Goal: Information Seeking & Learning: Learn about a topic

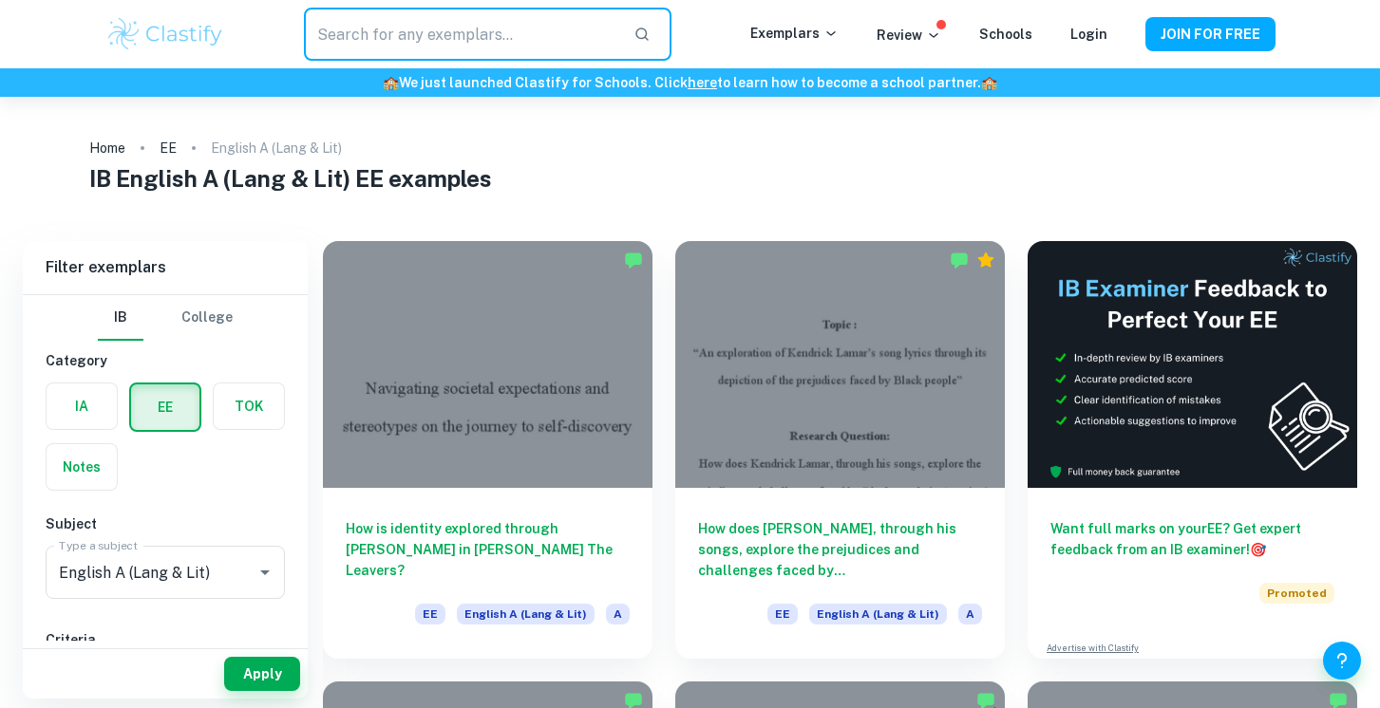
click at [528, 45] on input "text" at bounding box center [460, 34] width 313 height 53
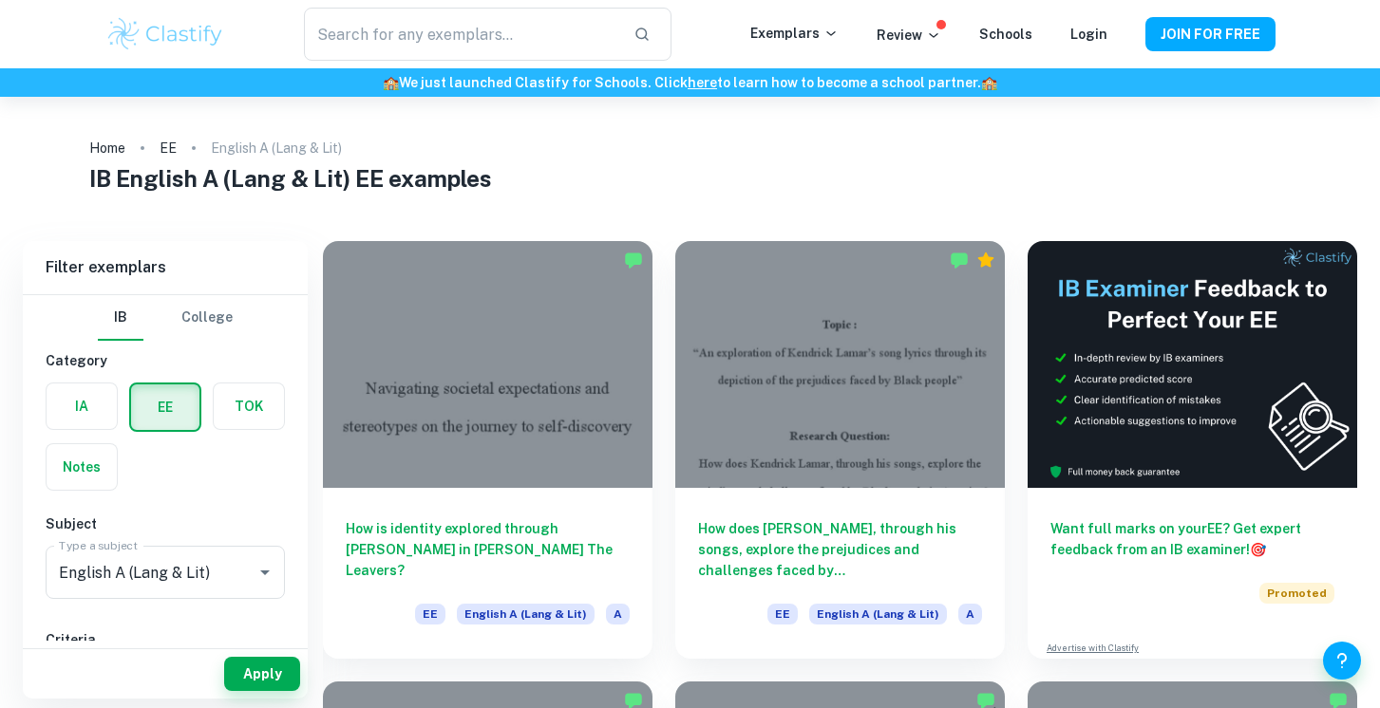
click at [525, 149] on ol "Home EE English A (Lang & Lit)" at bounding box center [689, 148] width 1201 height 27
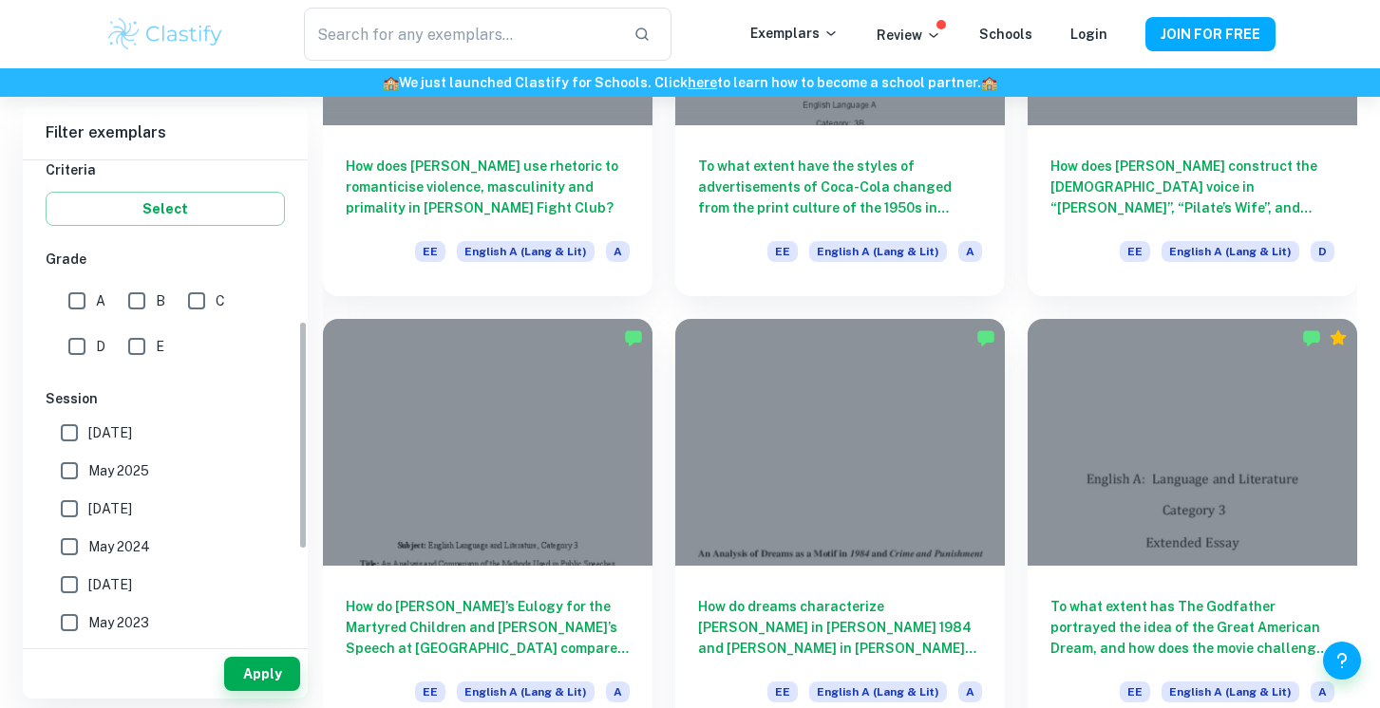
scroll to position [337, 0]
click at [145, 300] on input "B" at bounding box center [137, 299] width 38 height 38
checkbox input "true"
click at [79, 298] on input "A" at bounding box center [77, 299] width 38 height 38
checkbox input "true"
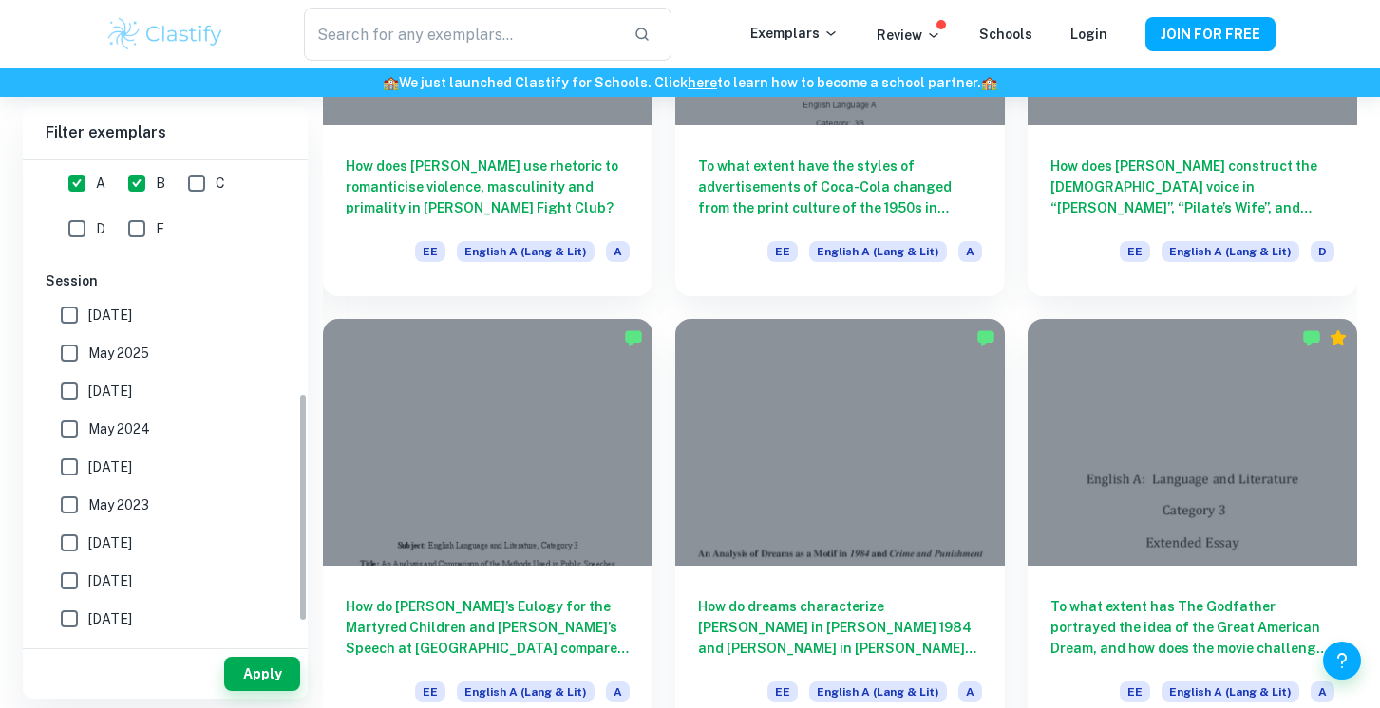
scroll to position [526, 0]
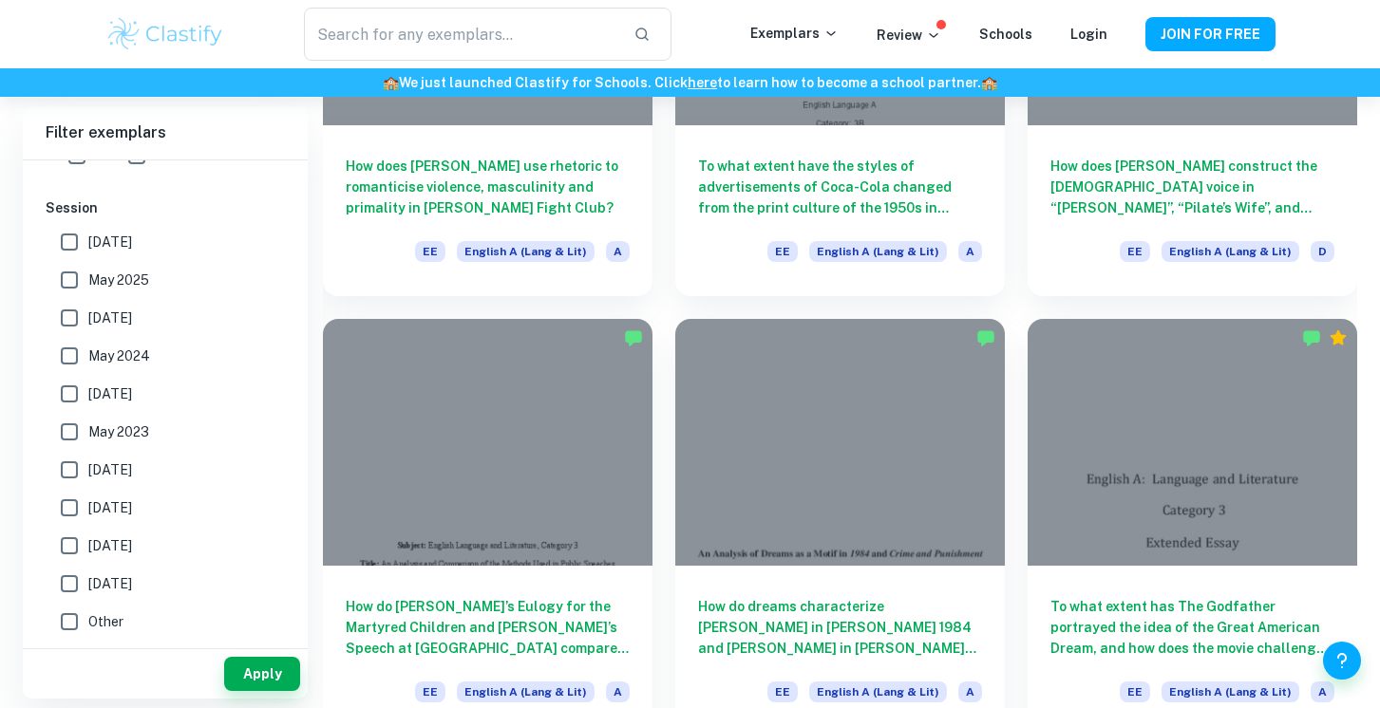
click at [77, 272] on input "May 2025" at bounding box center [69, 280] width 38 height 38
checkbox input "true"
click at [273, 676] on button "Apply" at bounding box center [262, 674] width 76 height 34
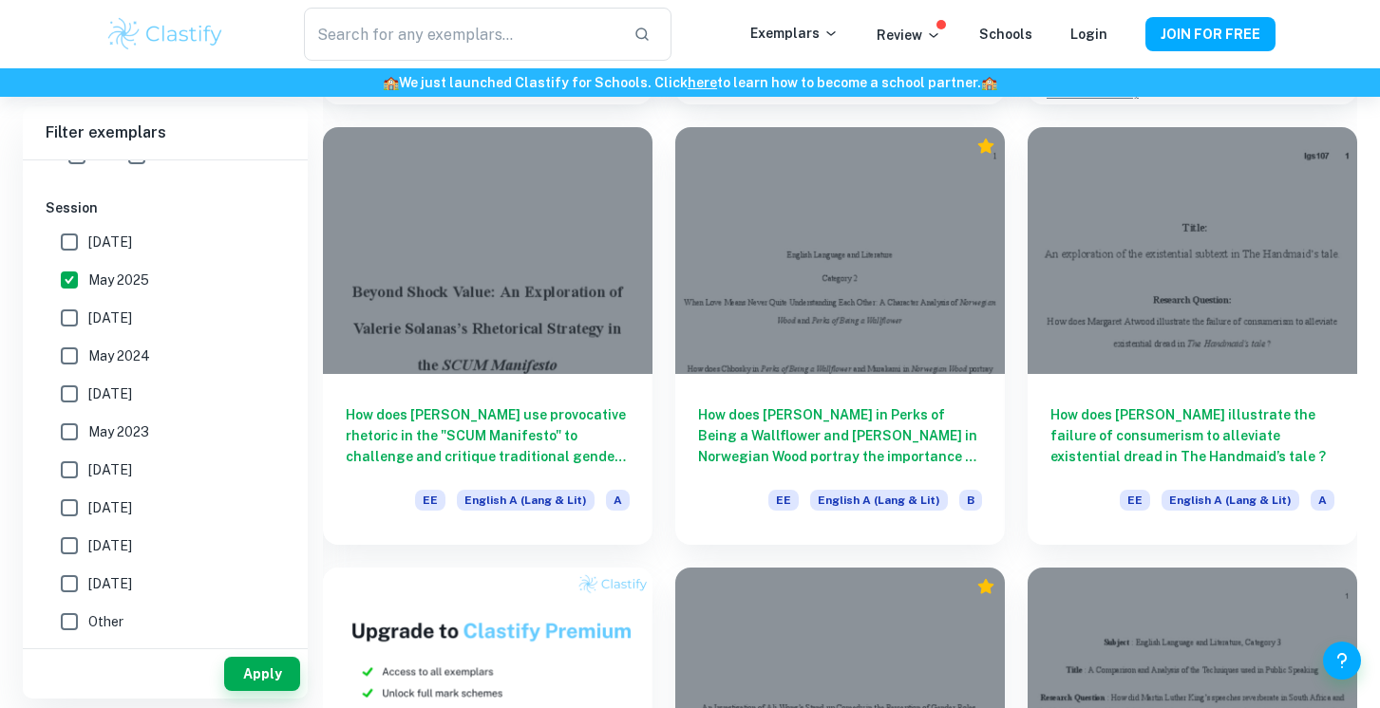
scroll to position [573, 0]
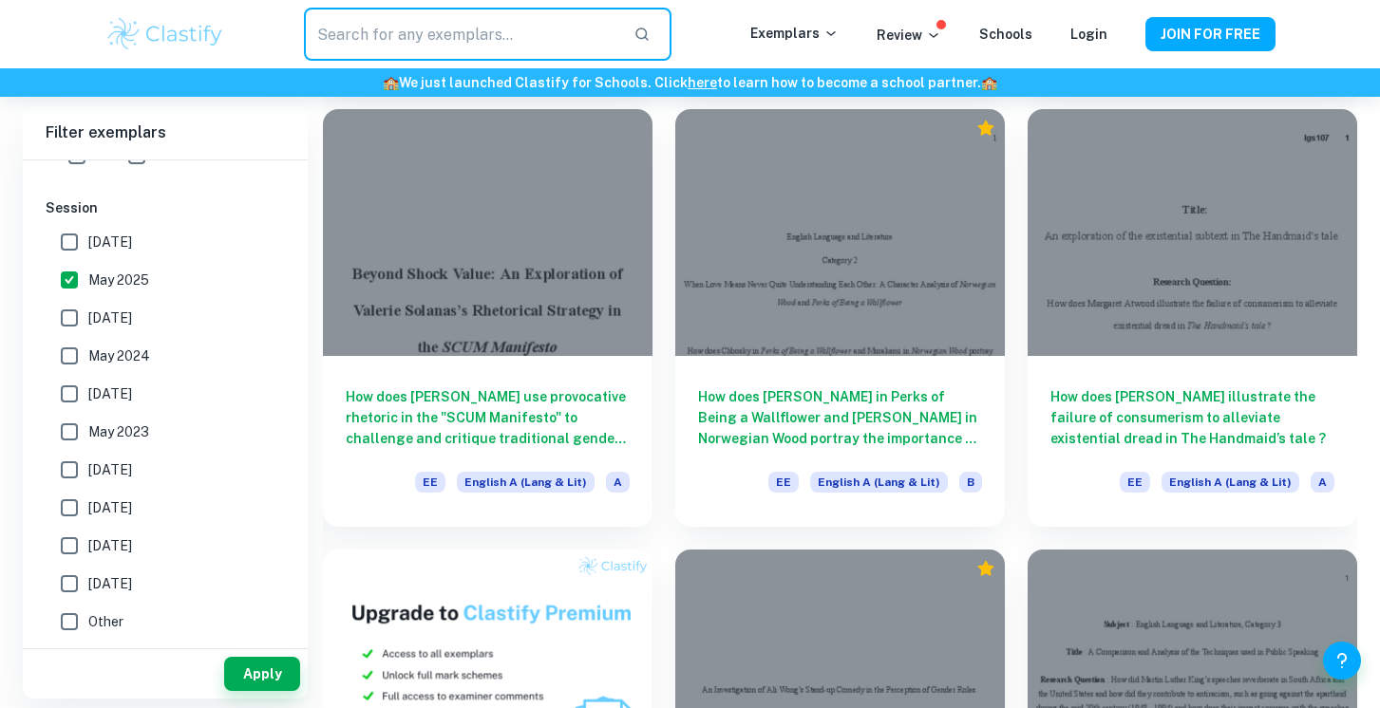
click at [472, 29] on input "text" at bounding box center [460, 34] width 313 height 53
type input "ready player one"
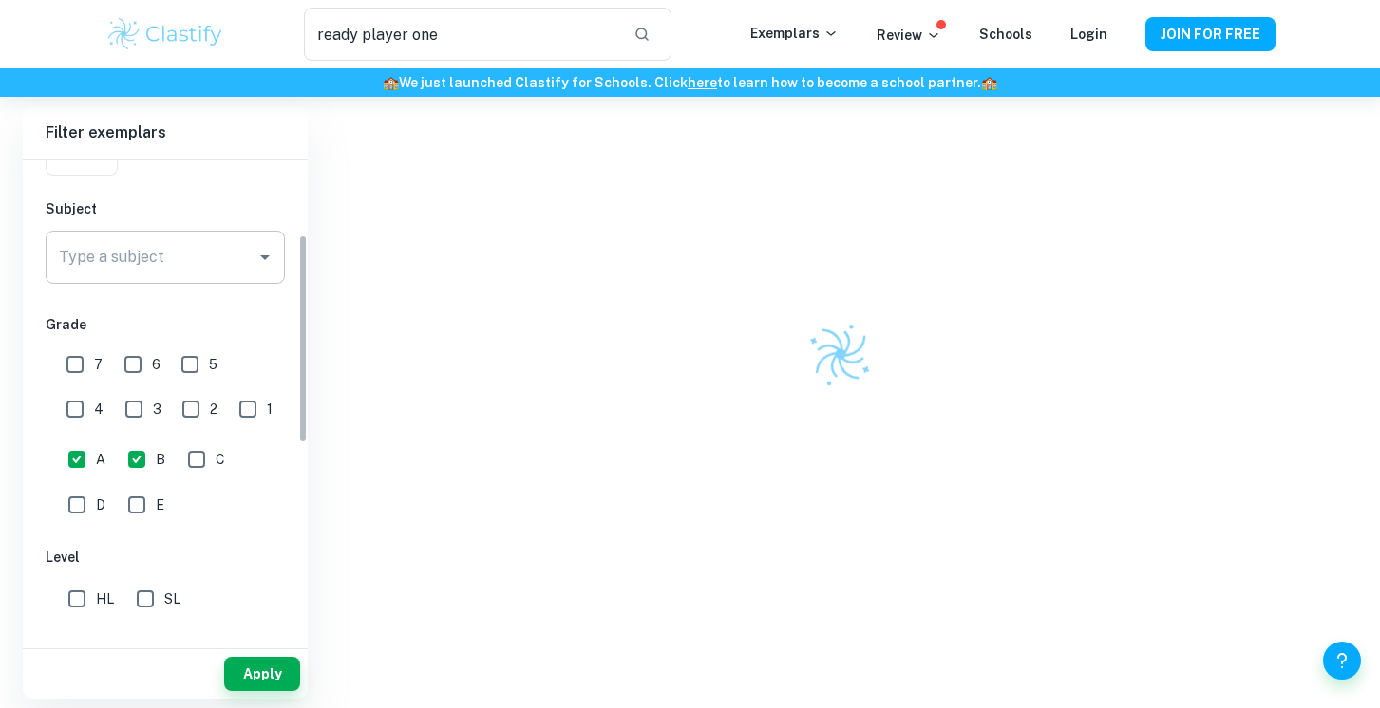
scroll to position [182, 0]
click at [142, 458] on input "B" at bounding box center [137, 458] width 38 height 38
checkbox input "false"
click at [77, 457] on input "A" at bounding box center [77, 458] width 38 height 38
checkbox input "false"
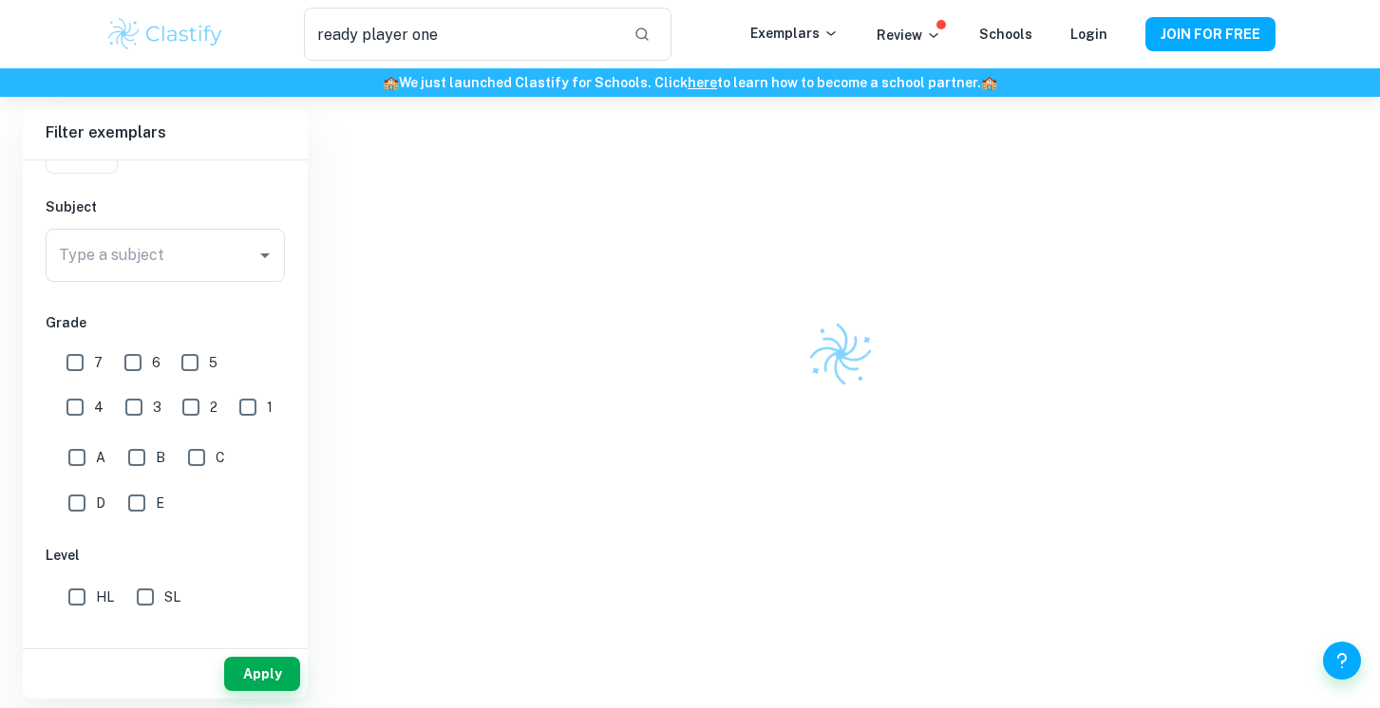
scroll to position [624, 0]
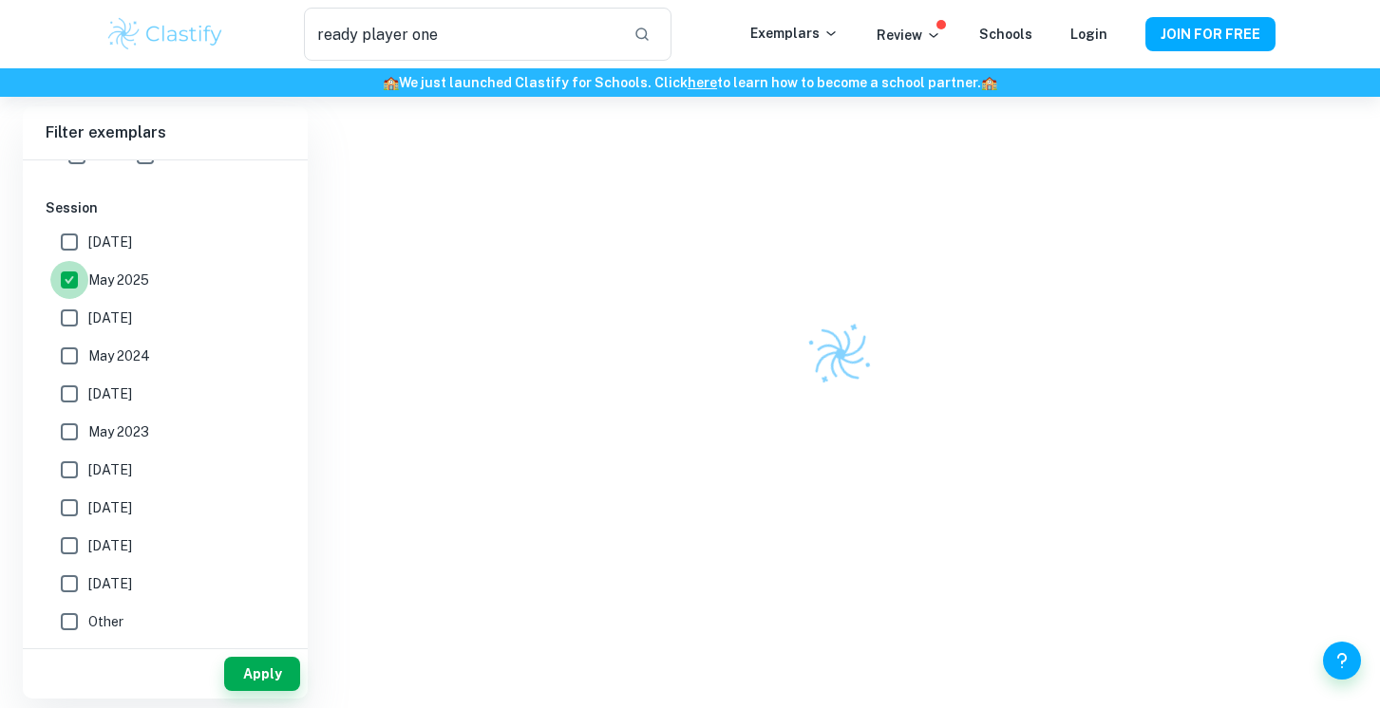
click at [67, 289] on input "May 2025" at bounding box center [69, 280] width 38 height 38
checkbox input "false"
click at [260, 677] on button "Apply" at bounding box center [262, 674] width 76 height 34
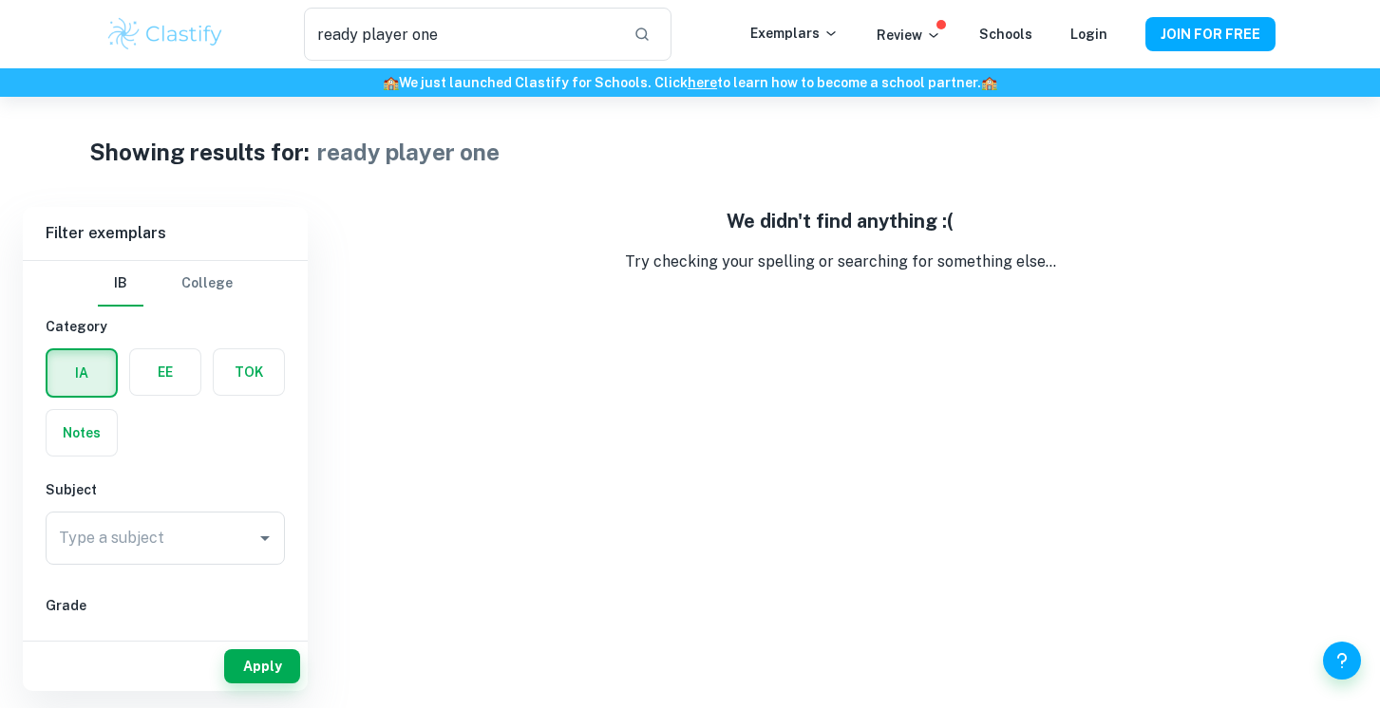
click at [160, 375] on label "button" at bounding box center [165, 372] width 70 height 46
click at [0, 0] on input "radio" at bounding box center [0, 0] width 0 height 0
click at [258, 669] on button "Apply" at bounding box center [262, 667] width 76 height 34
click at [461, 41] on input "ready player one" at bounding box center [460, 34] width 313 height 53
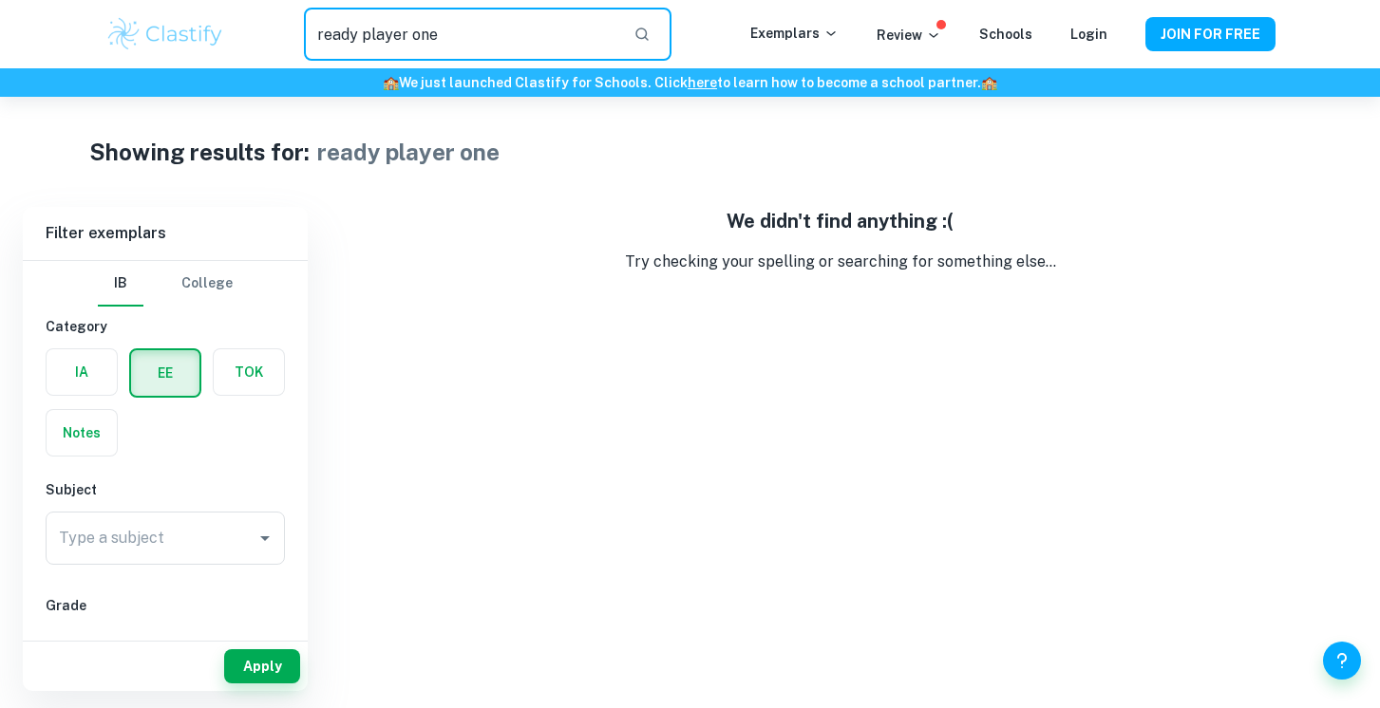
drag, startPoint x: 505, startPoint y: 32, endPoint x: 219, endPoint y: 28, distance: 285.8
click at [219, 31] on div "ready player one ​ Exemplars Review Schools Login JOIN FOR FREE" at bounding box center [690, 34] width 1215 height 53
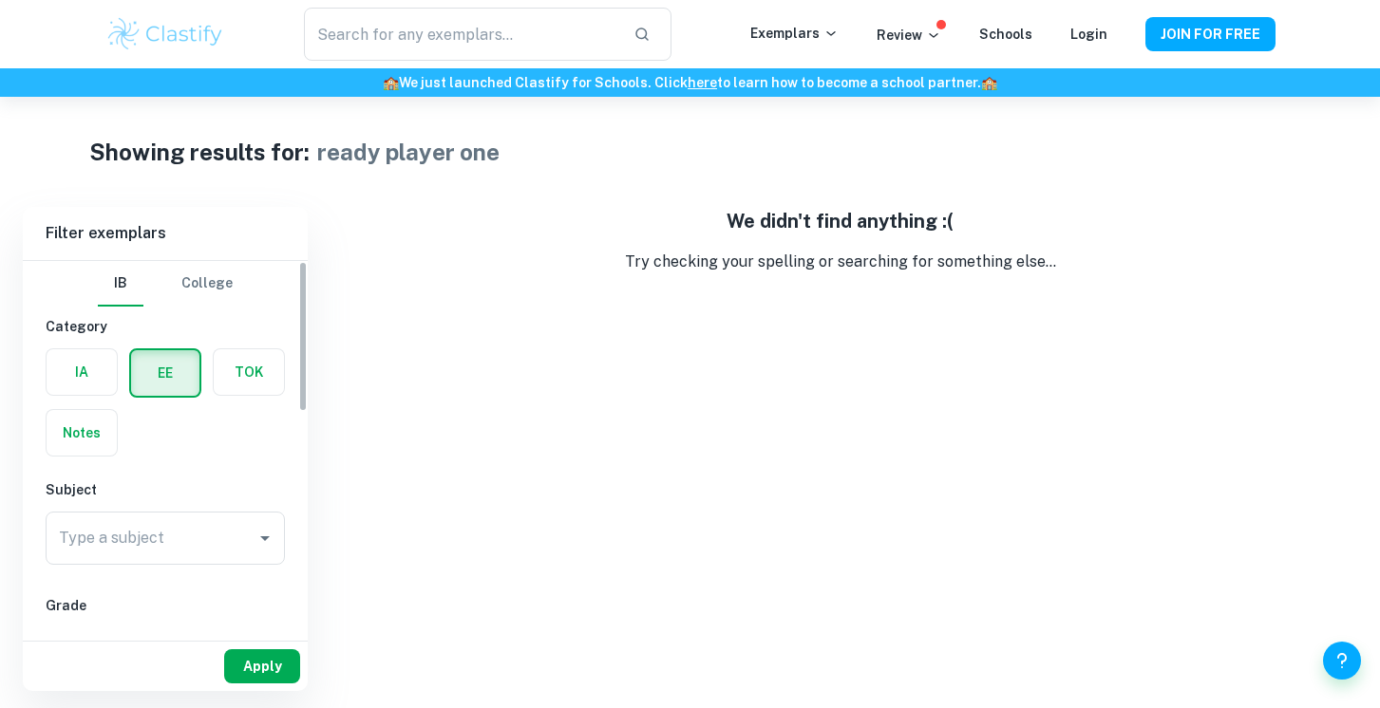
click at [252, 668] on button "Apply" at bounding box center [262, 667] width 76 height 34
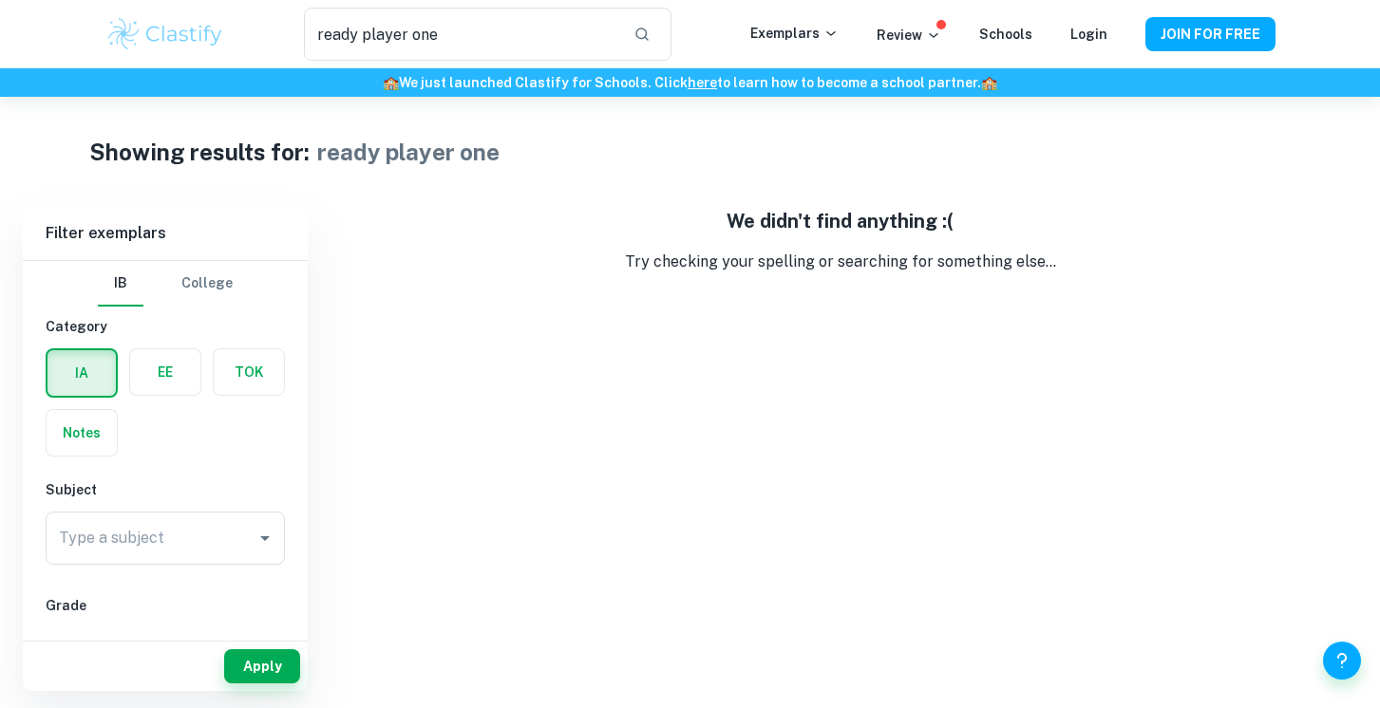
click at [145, 395] on div "EE" at bounding box center [160, 367] width 84 height 61
click at [153, 386] on label "button" at bounding box center [165, 372] width 70 height 46
click at [0, 0] on input "radio" at bounding box center [0, 0] width 0 height 0
click at [260, 676] on button "Apply" at bounding box center [262, 667] width 76 height 34
click at [173, 28] on img at bounding box center [165, 34] width 121 height 38
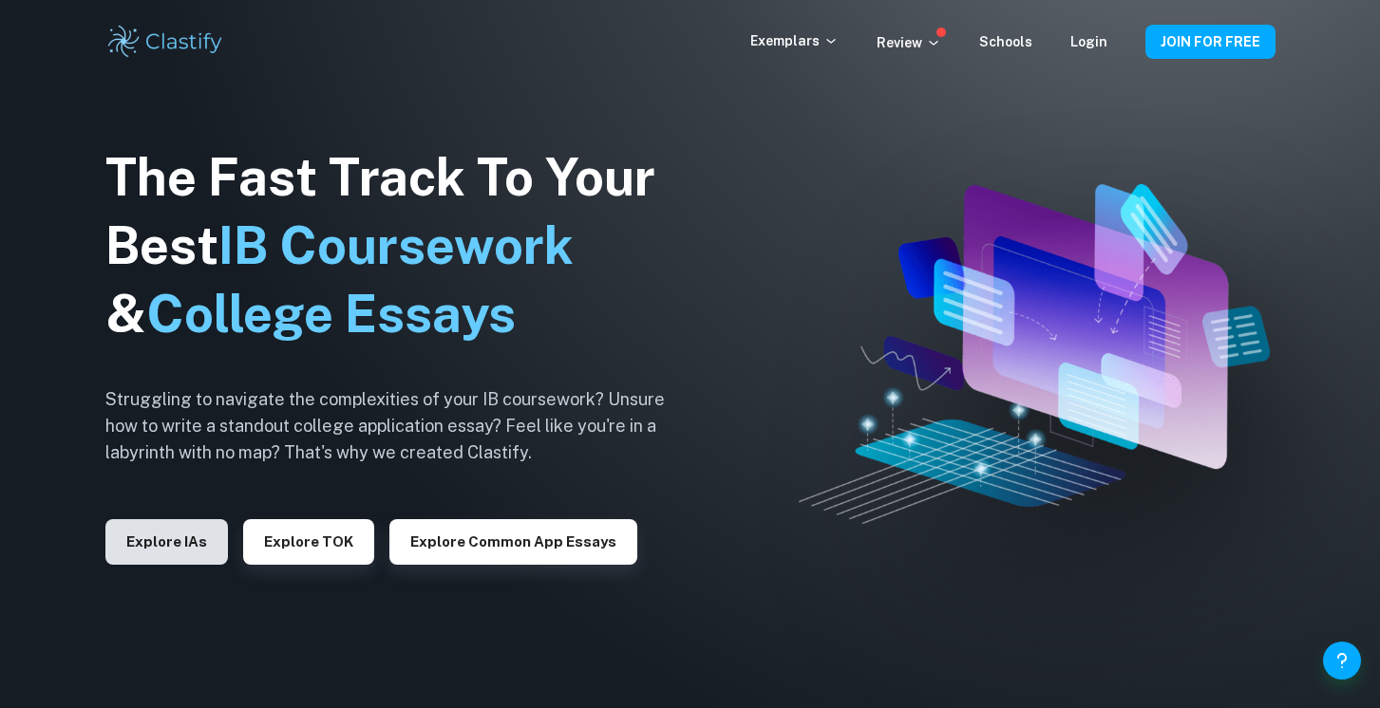
click at [195, 538] on button "Explore IAs" at bounding box center [166, 542] width 122 height 46
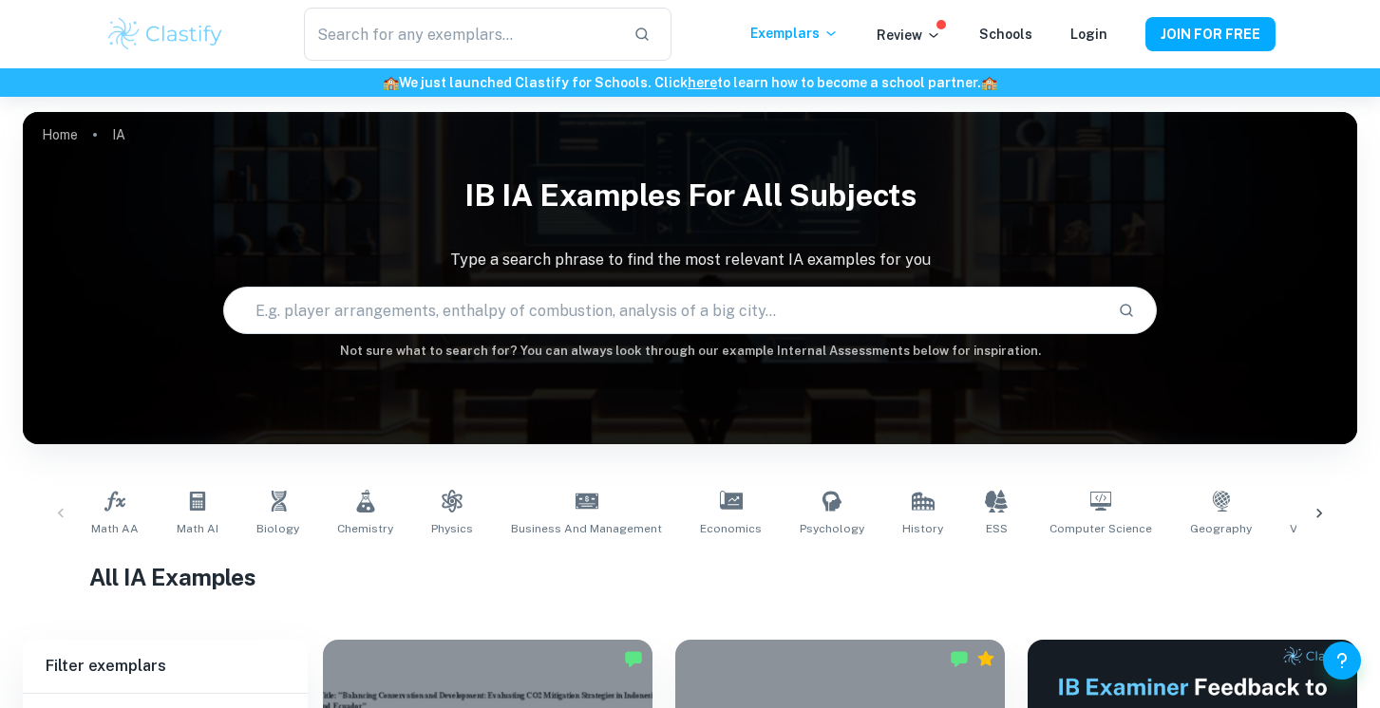
scroll to position [339, 0]
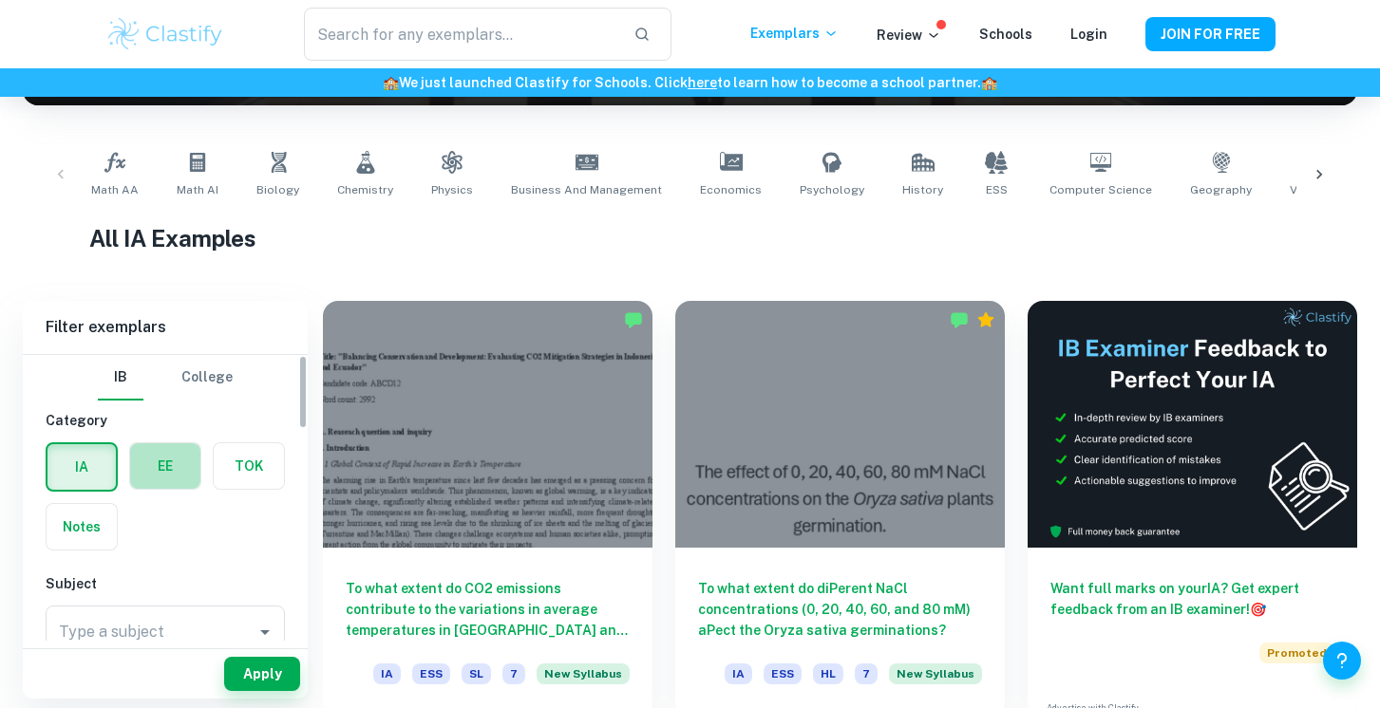
click at [154, 465] on label "button" at bounding box center [165, 466] width 70 height 46
click at [0, 0] on input "radio" at bounding box center [0, 0] width 0 height 0
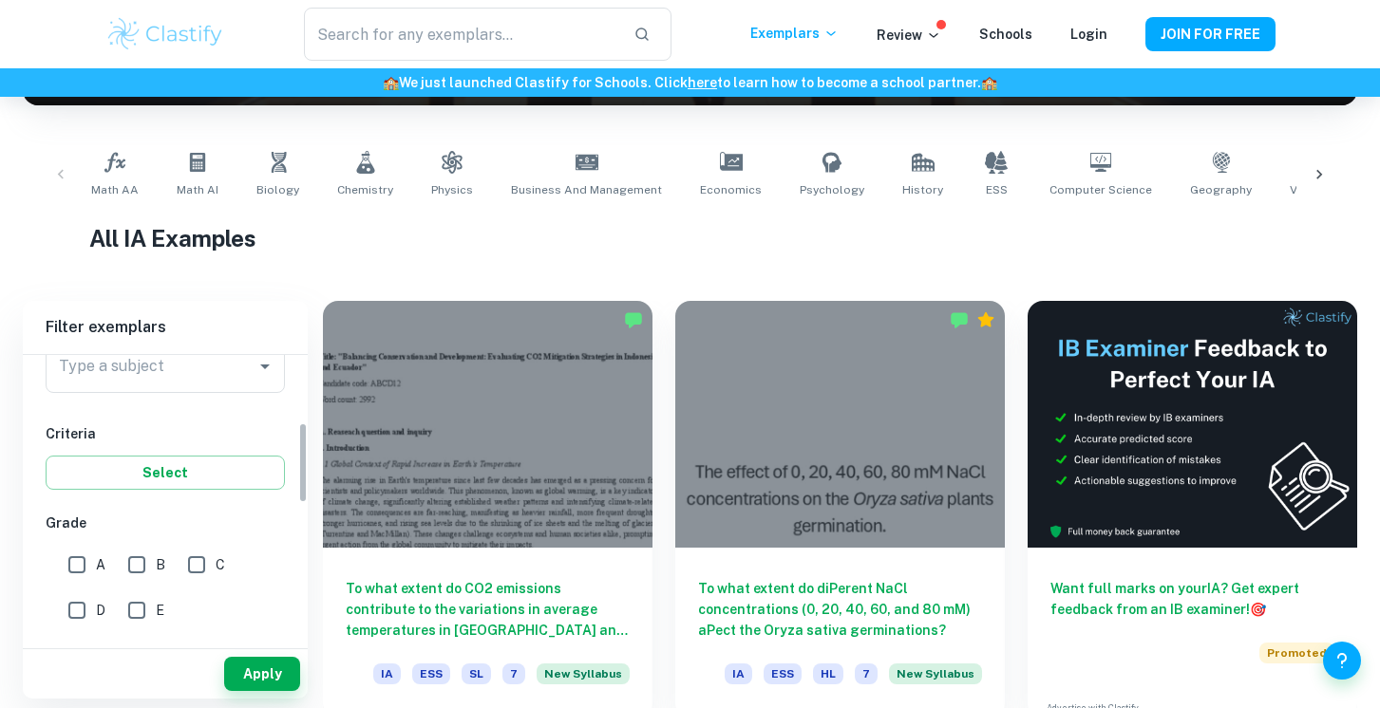
scroll to position [271, 0]
click at [242, 679] on button "Apply" at bounding box center [262, 674] width 76 height 34
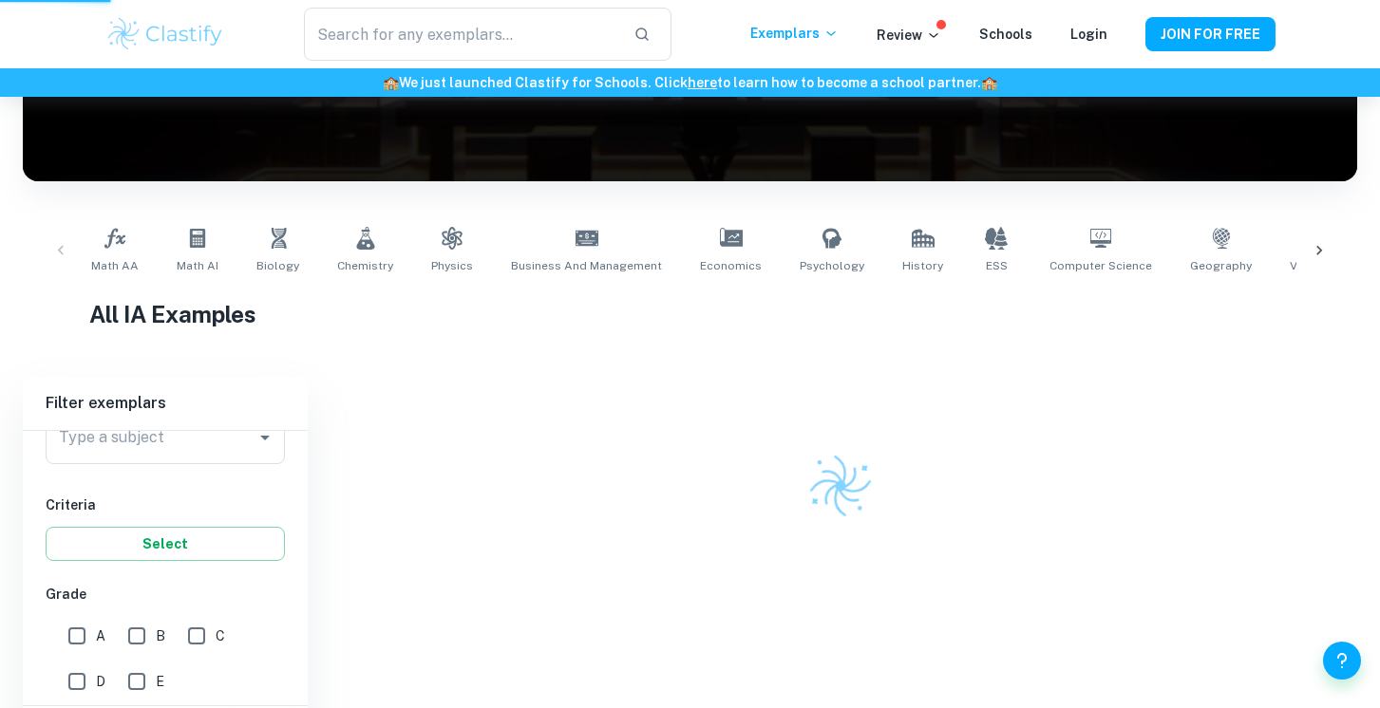
scroll to position [217, 0]
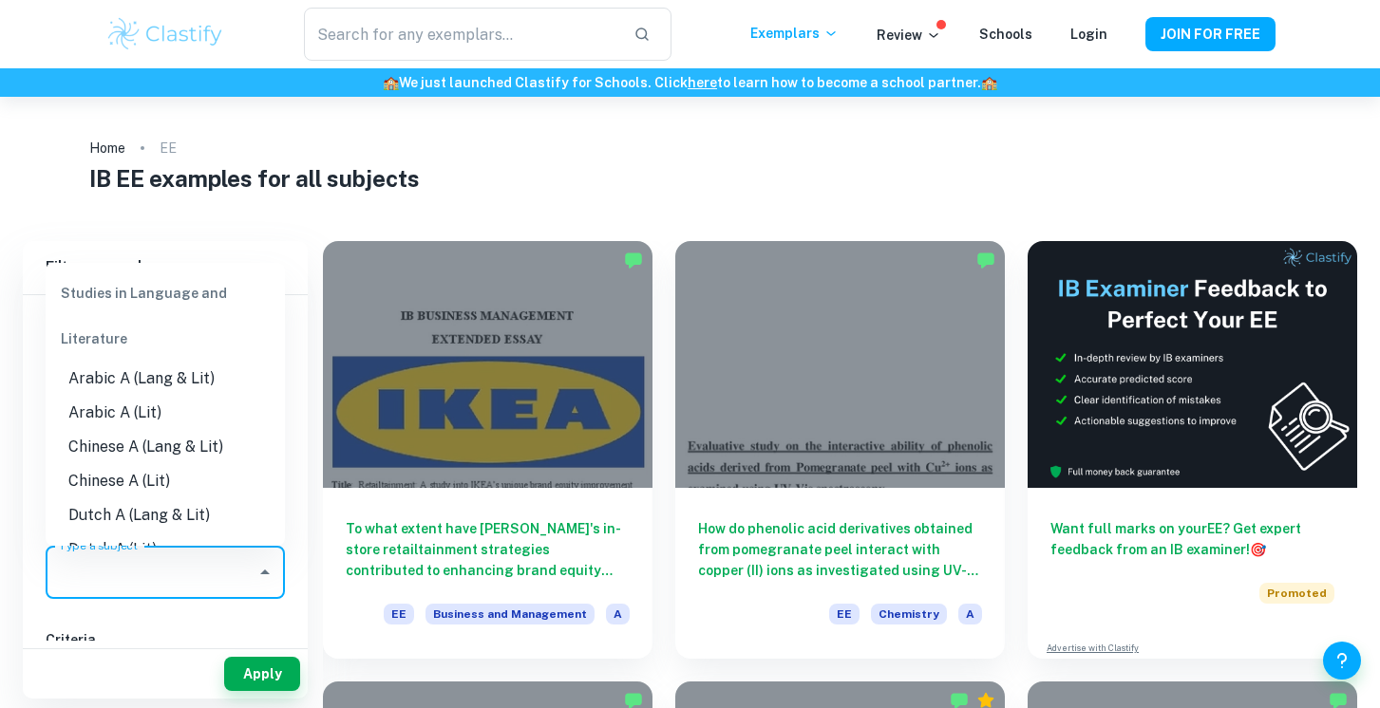
click at [174, 582] on input "Type a subject" at bounding box center [151, 573] width 194 height 36
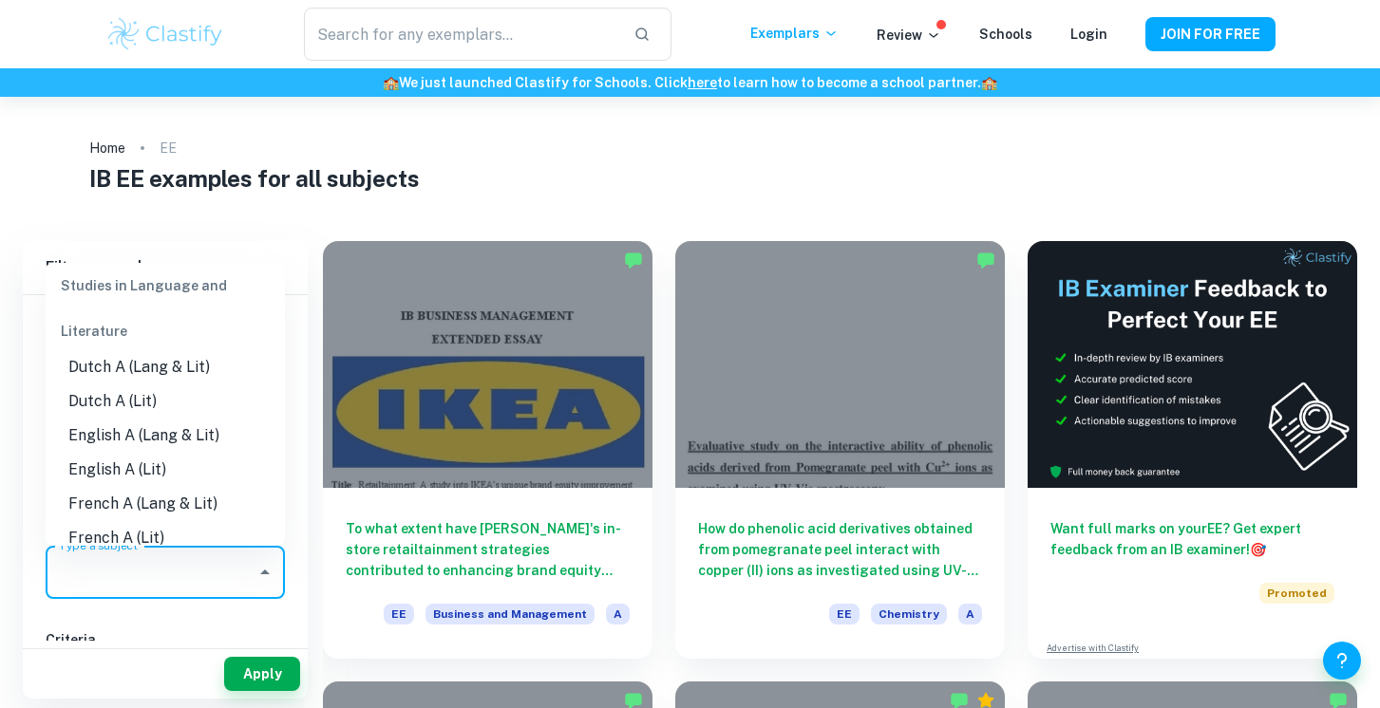
scroll to position [169, 0]
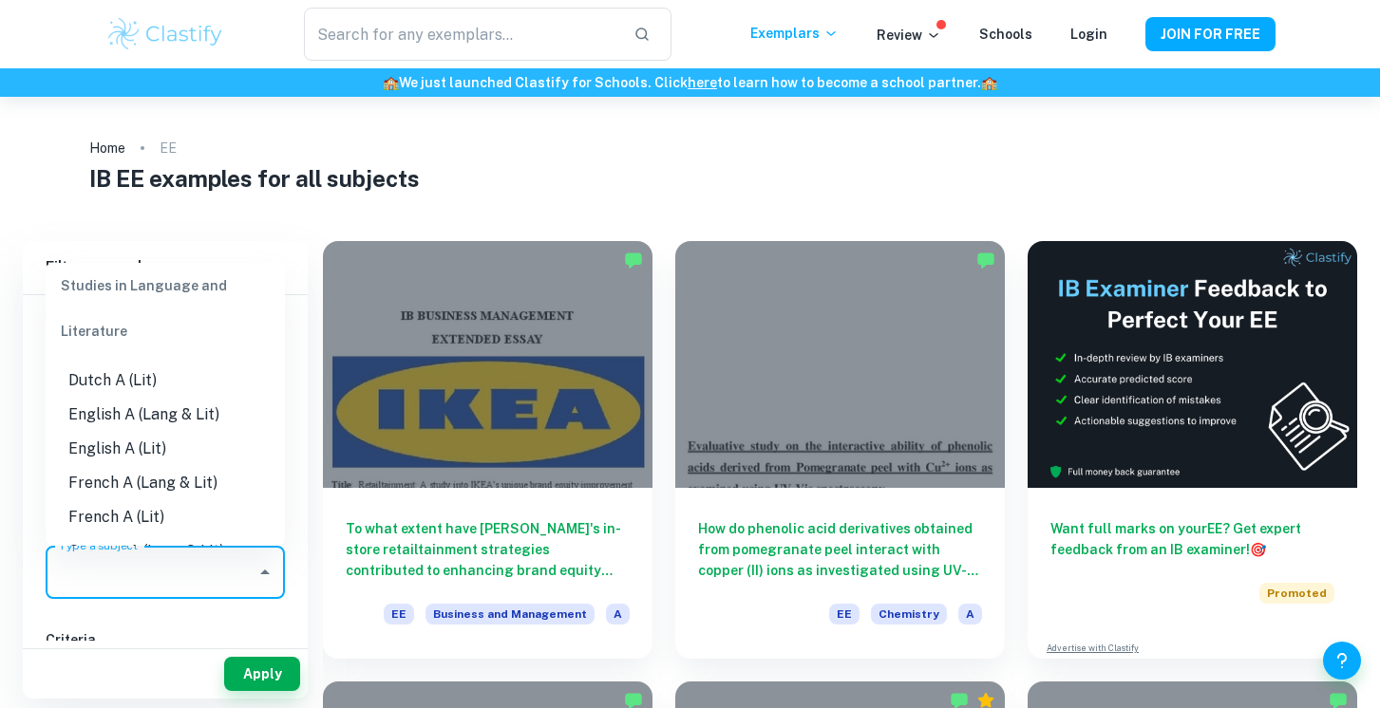
click at [191, 417] on li "English A (Lang & Lit)" at bounding box center [165, 415] width 239 height 34
type input "English A (Lang & Lit)"
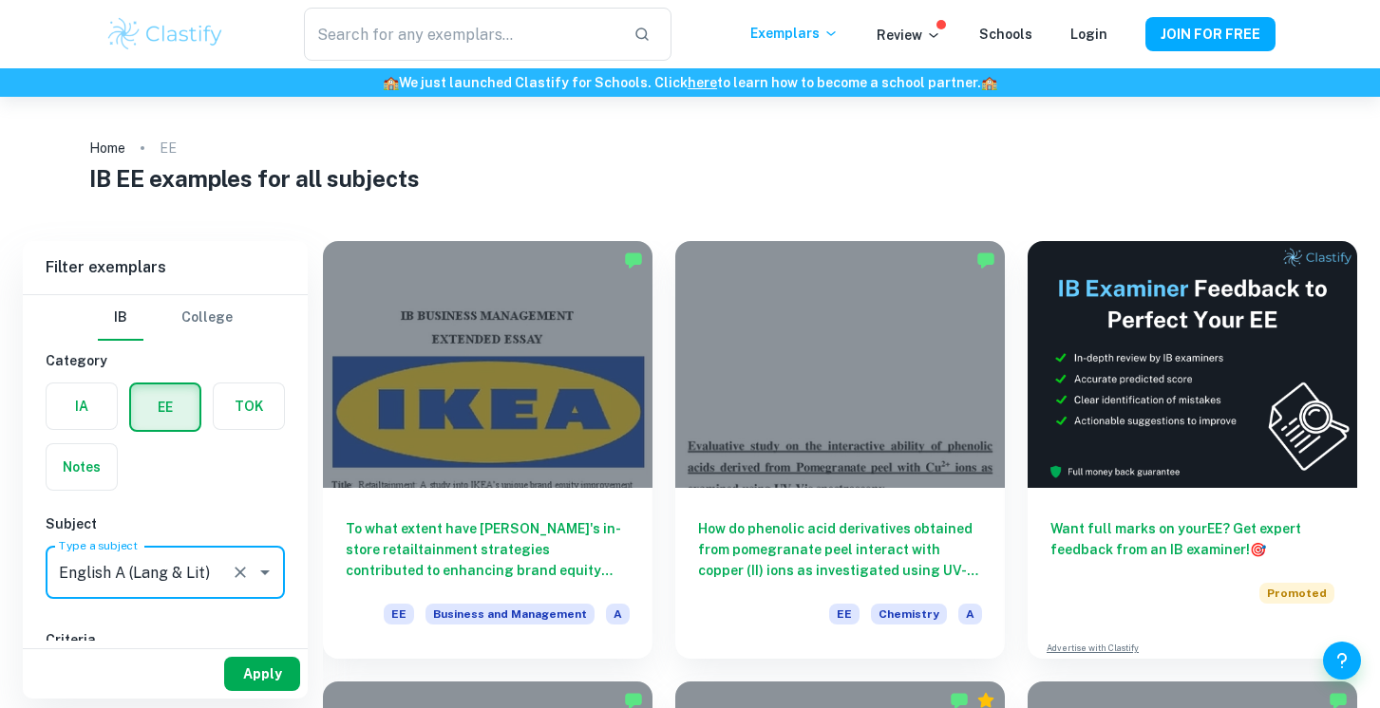
click at [265, 677] on button "Apply" at bounding box center [262, 674] width 76 height 34
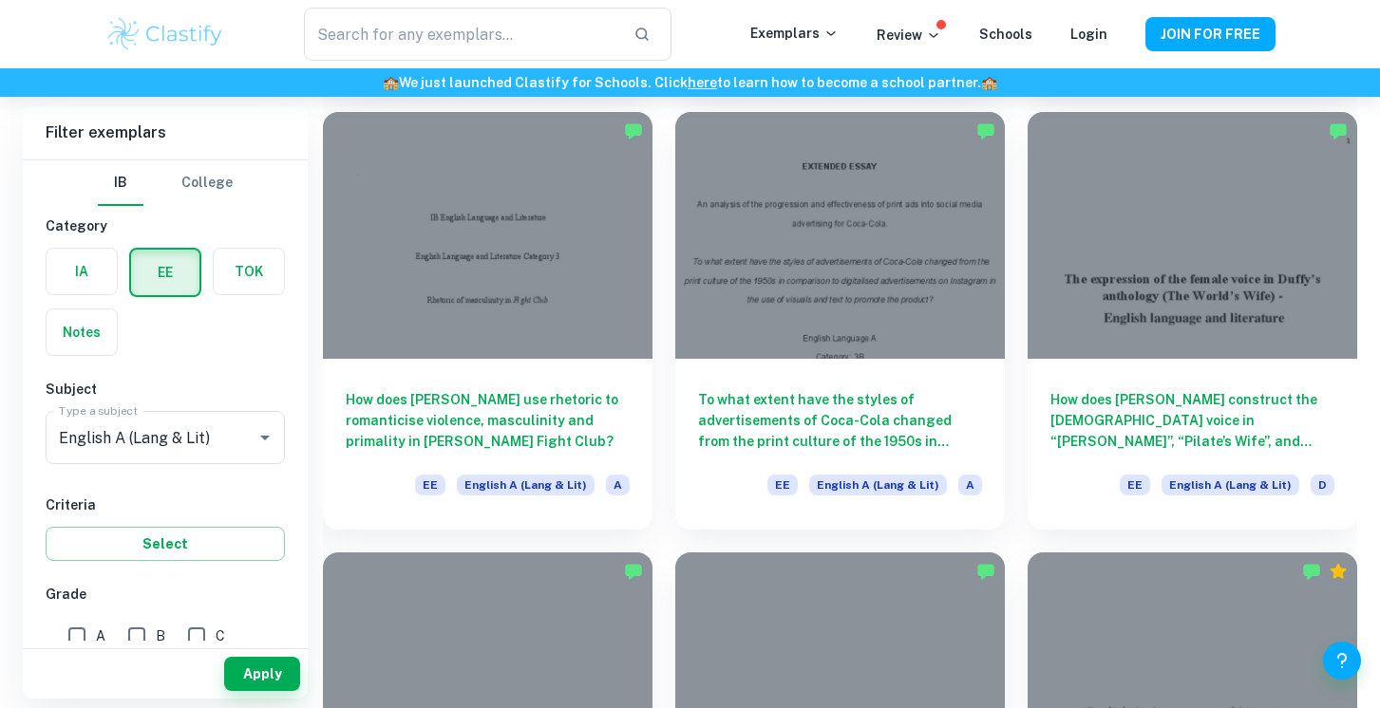
scroll to position [1901, 0]
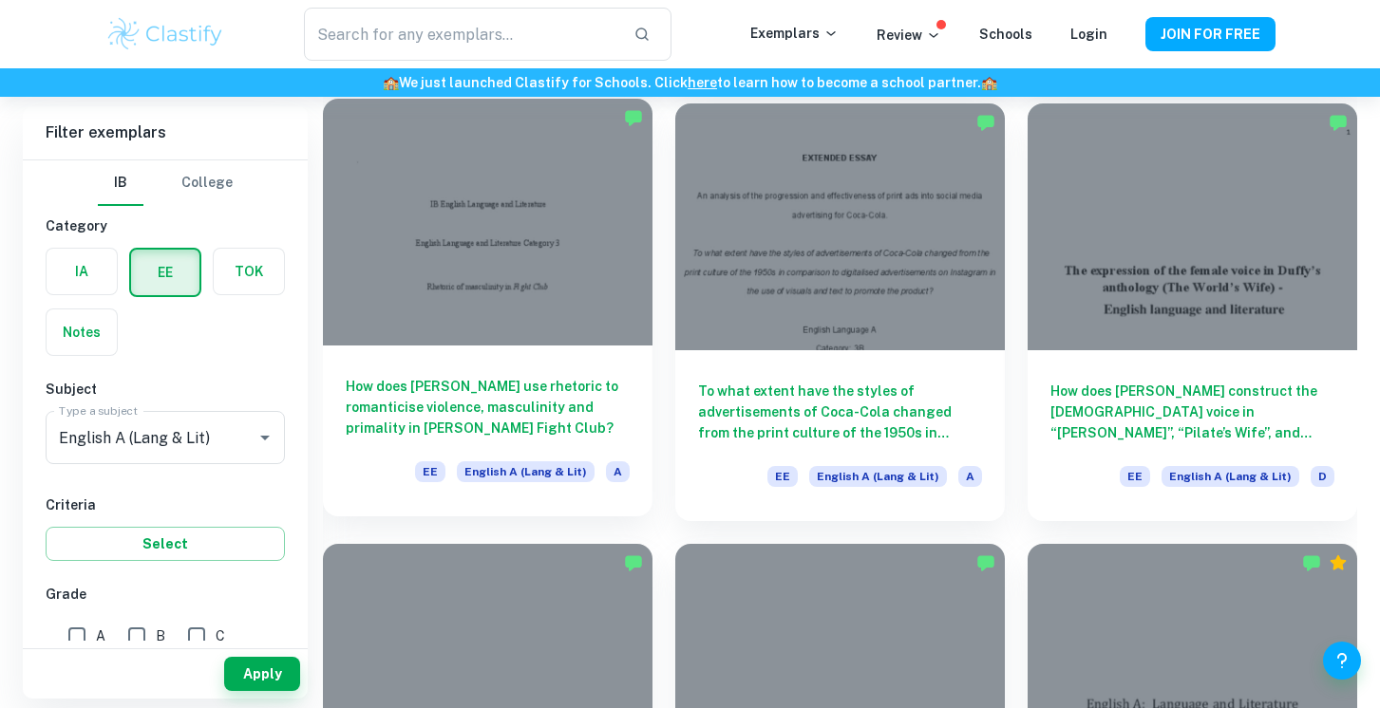
click at [538, 407] on h6 "How does [PERSON_NAME] use rhetoric to romanticise violence, masculinity and pr…" at bounding box center [488, 407] width 284 height 63
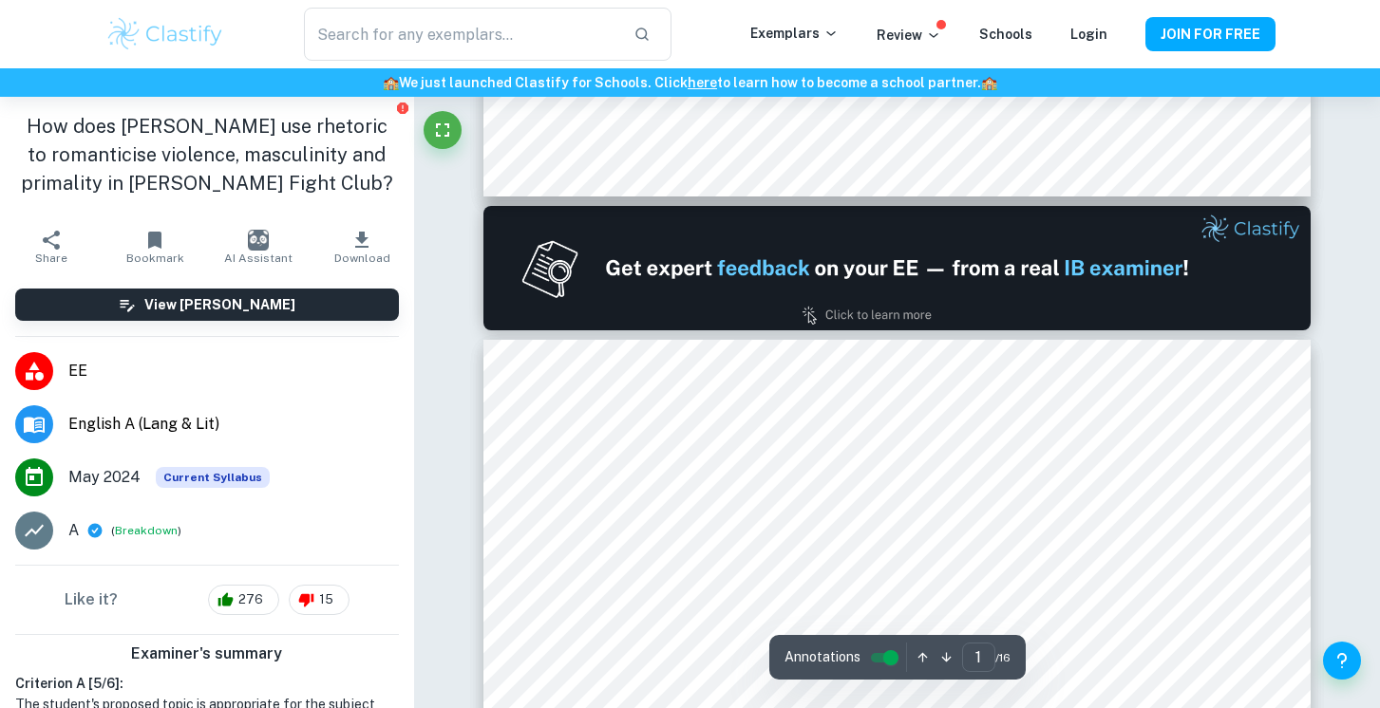
type input "2"
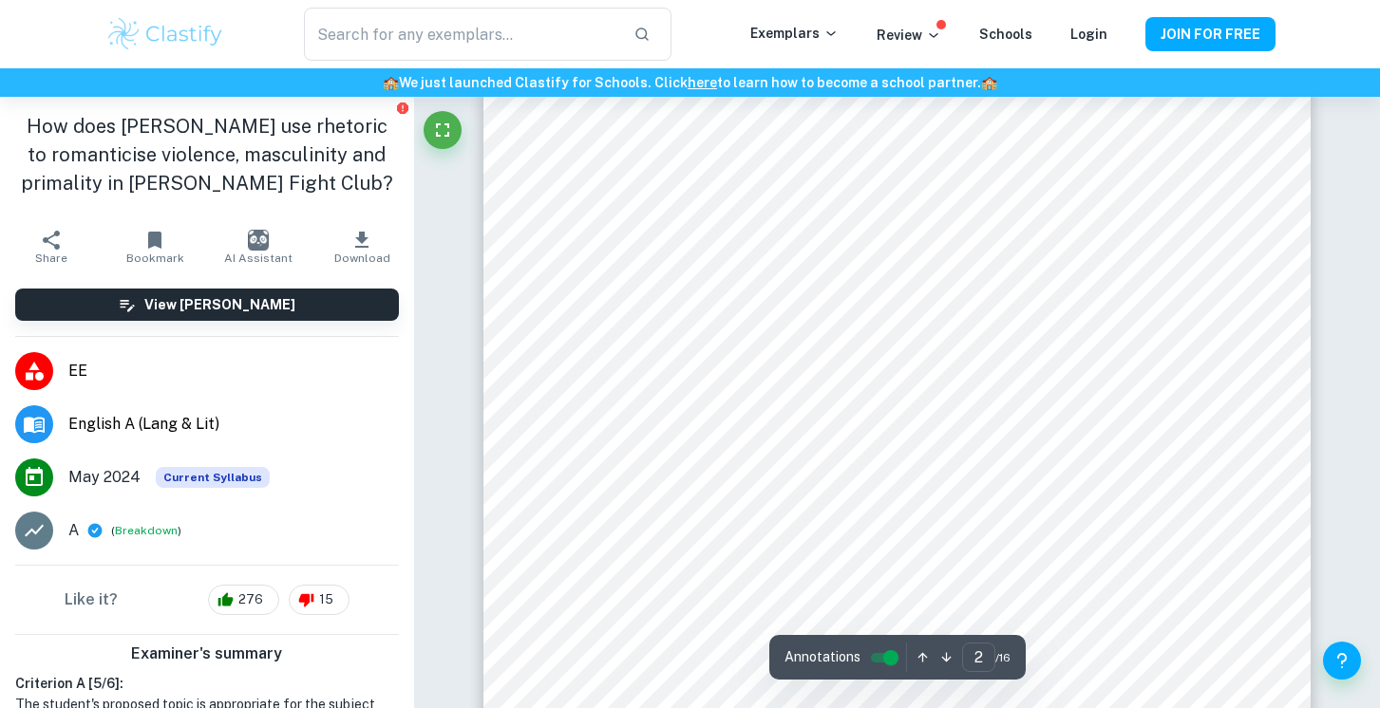
scroll to position [1265, 0]
